Goal: Book appointment/travel/reservation

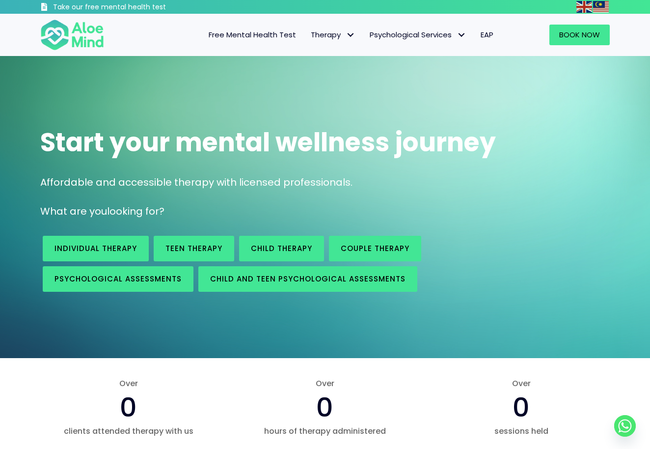
click at [108, 249] on span "Individual therapy" at bounding box center [95, 248] width 82 height 10
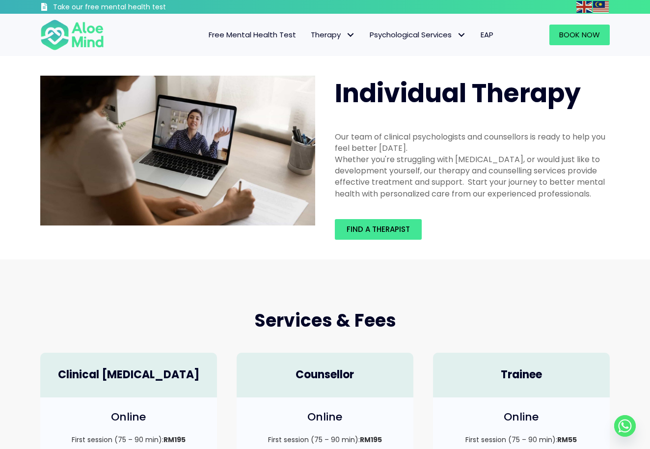
click at [253, 36] on span "Free Mental Health Test" at bounding box center [252, 34] width 87 height 10
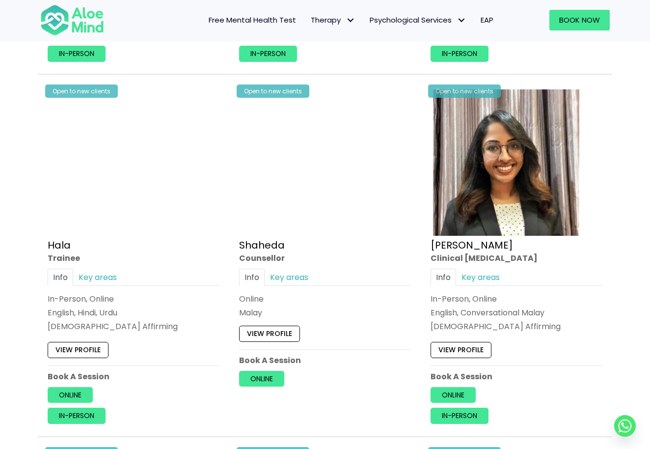
scroll to position [830, 0]
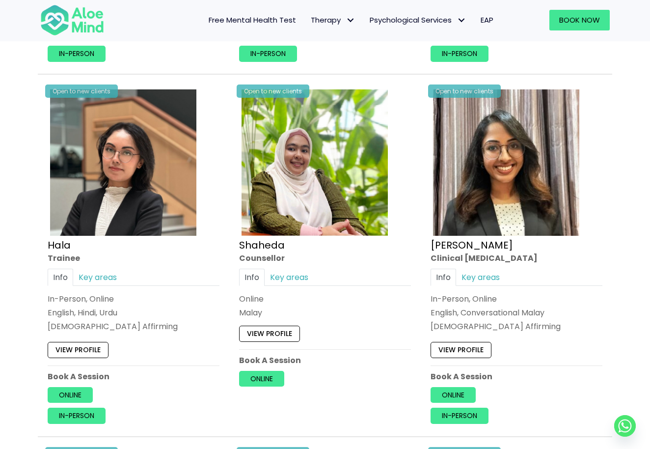
click at [152, 170] on img at bounding box center [123, 162] width 146 height 146
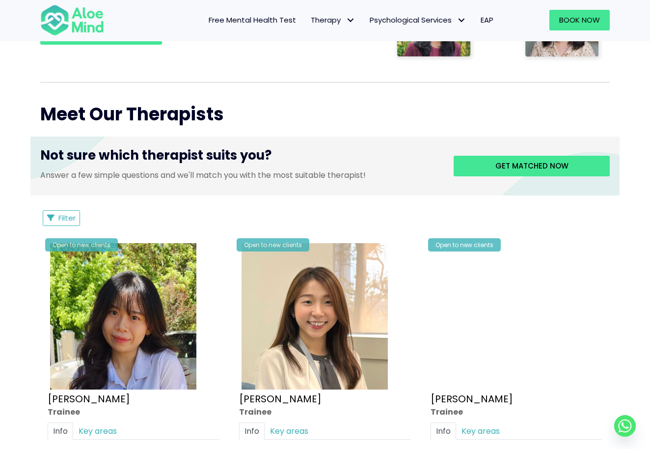
scroll to position [334, 0]
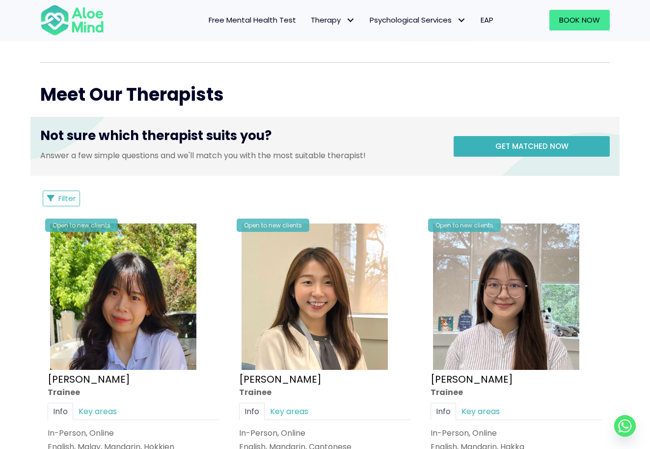
click at [503, 144] on span "Get matched now" at bounding box center [531, 146] width 73 height 10
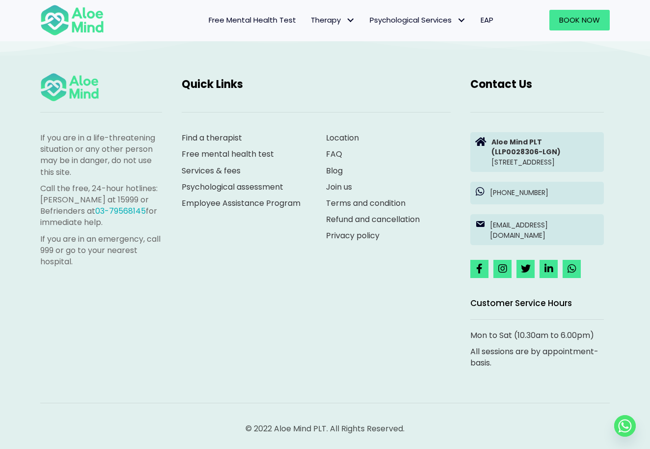
scroll to position [101, 0]
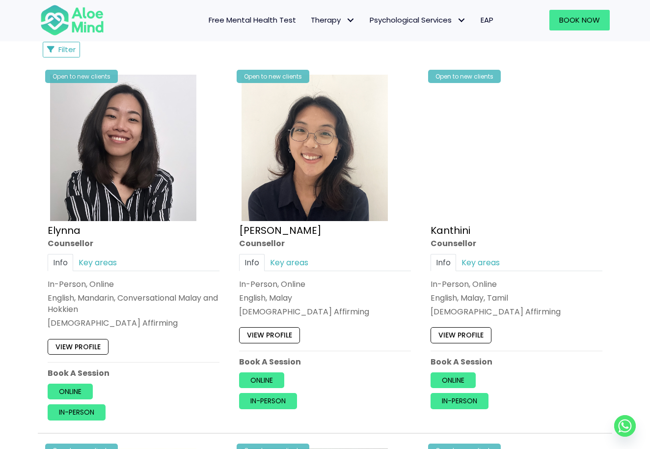
scroll to position [500, 0]
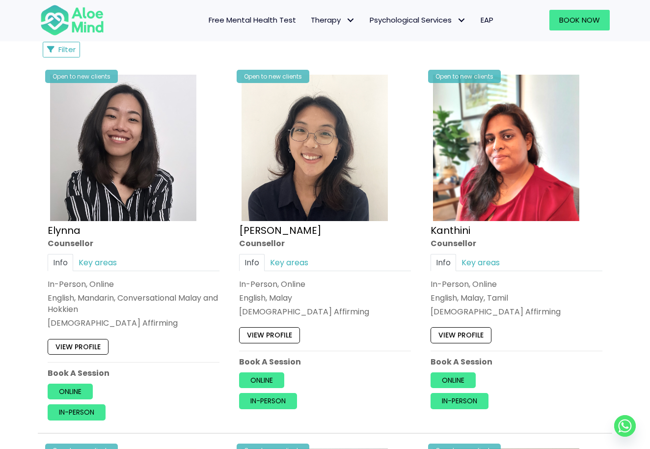
click at [132, 198] on img at bounding box center [123, 148] width 146 height 146
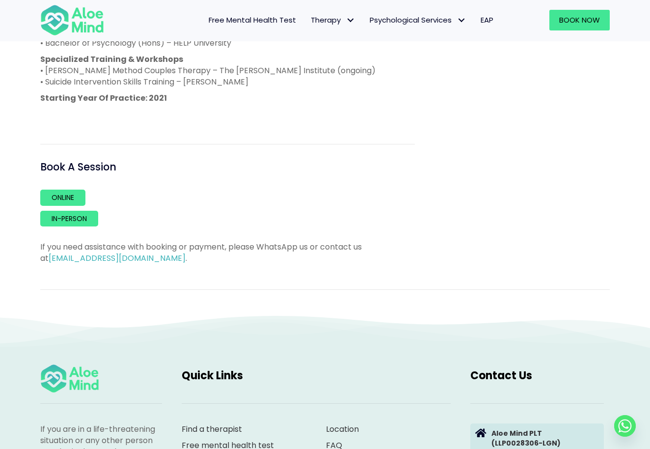
scroll to position [734, 0]
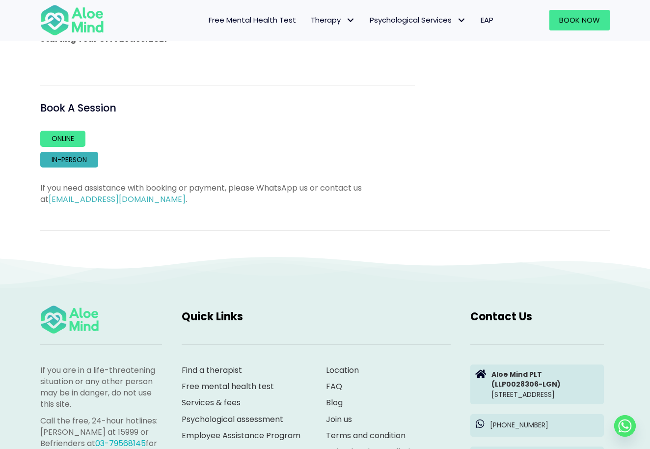
click at [87, 158] on link "In-person" at bounding box center [69, 160] width 58 height 16
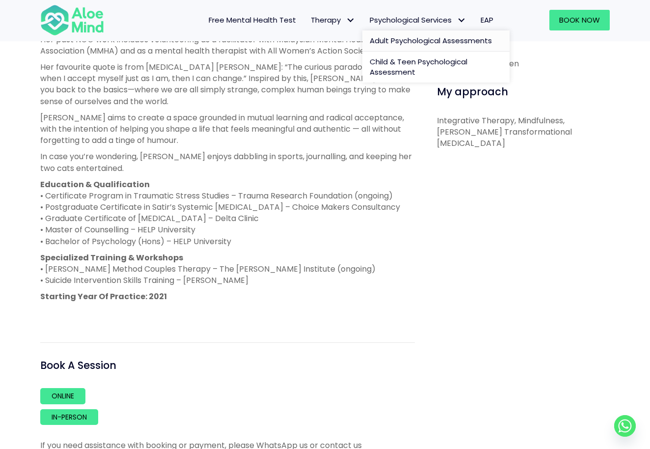
scroll to position [362, 0]
